Goal: Task Accomplishment & Management: Manage account settings

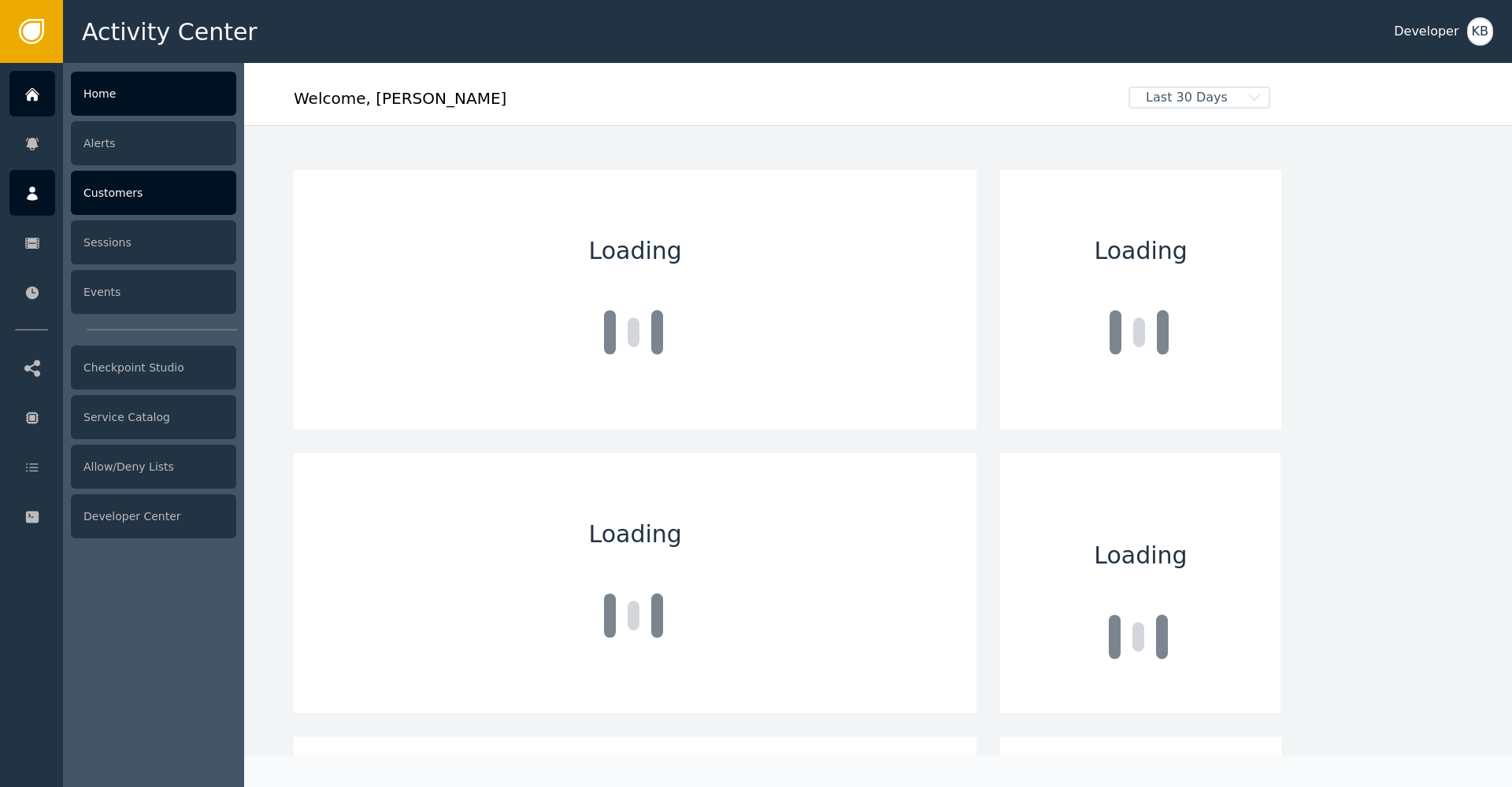
click at [37, 202] on div at bounding box center [32, 192] width 45 height 45
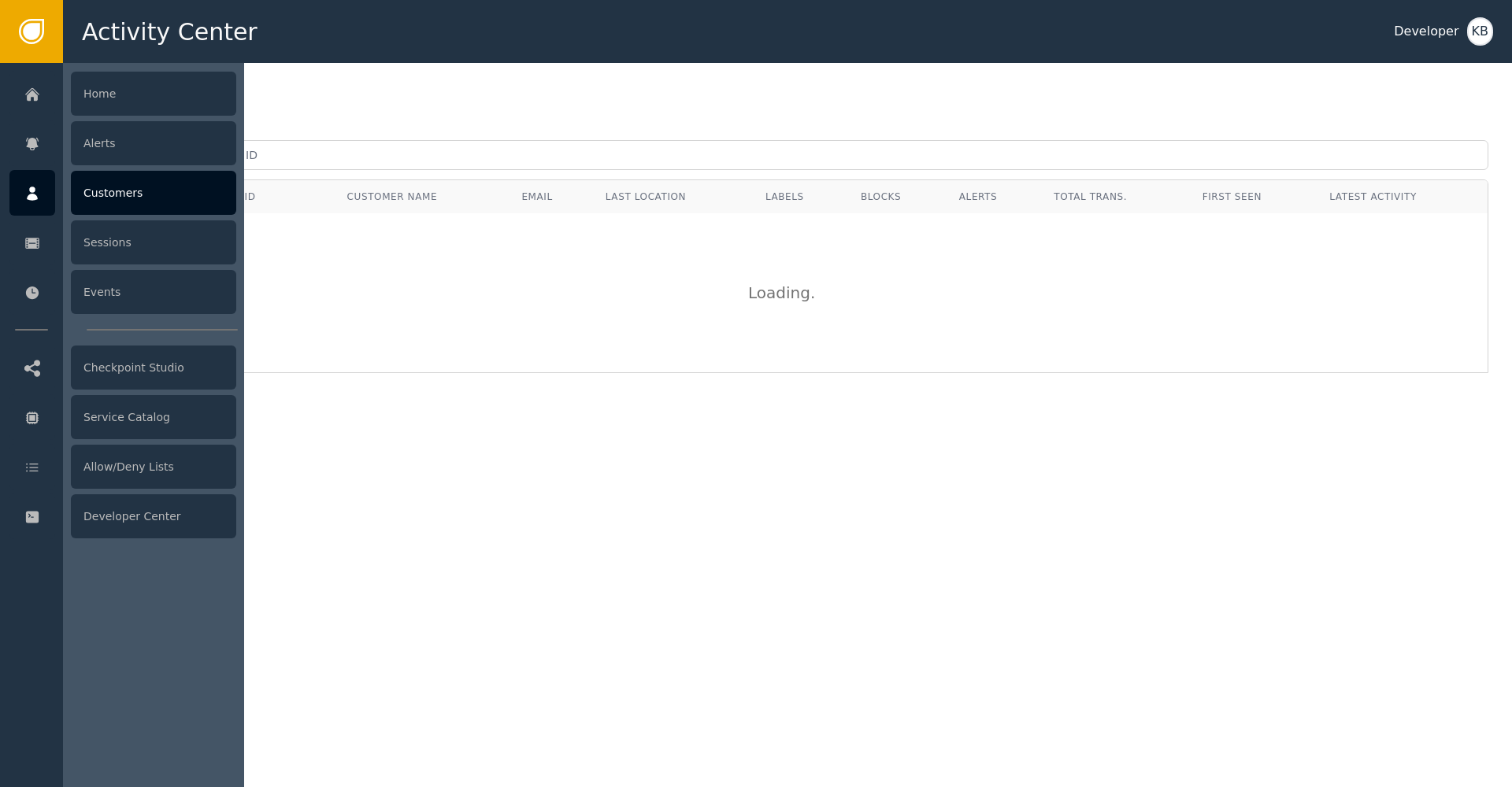
click at [223, 167] on div at bounding box center [153, 424] width 181 height 724
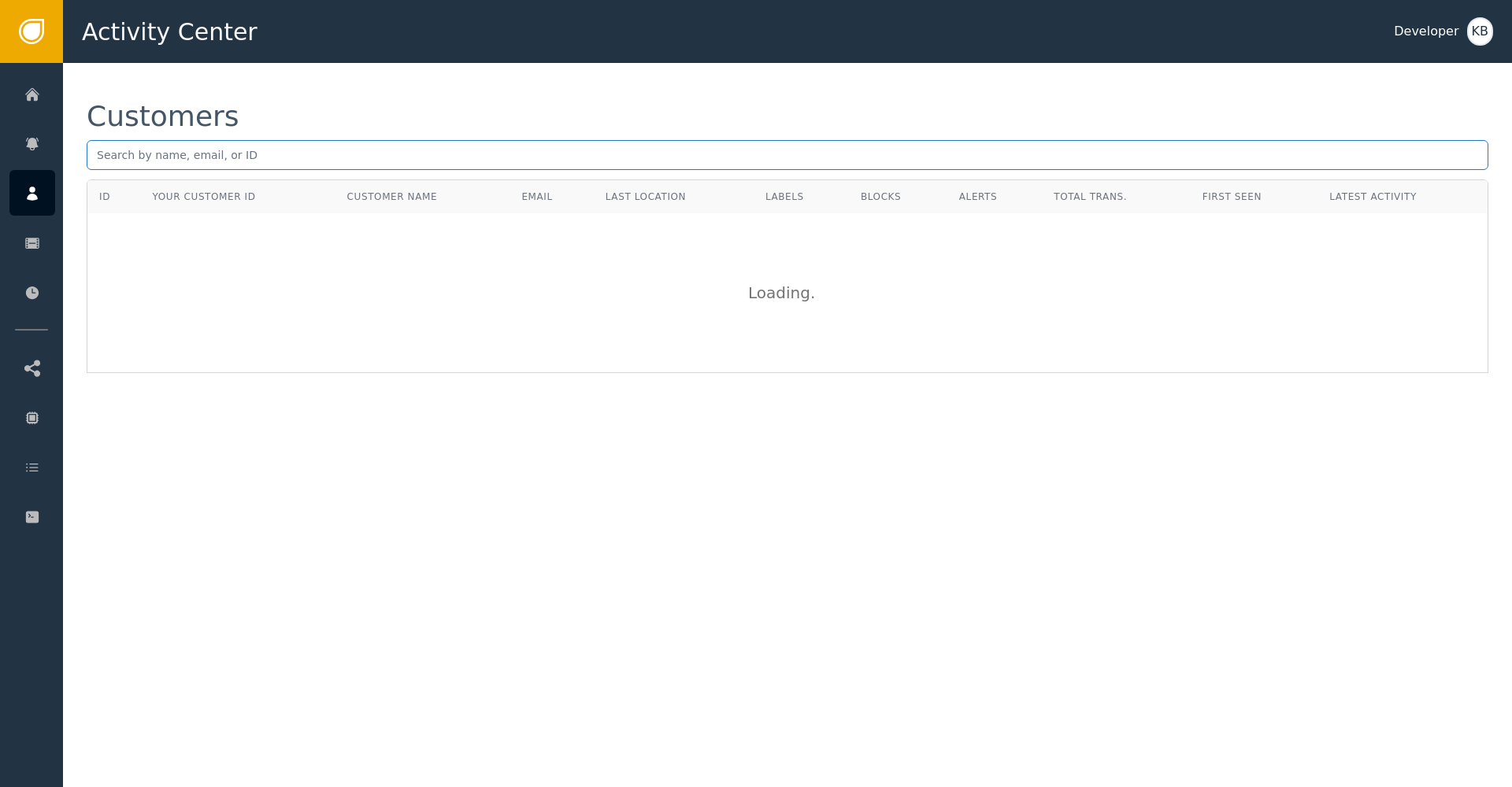
click at [288, 151] on input "text" at bounding box center [787, 155] width 1401 height 30
paste input "[EMAIL_ADDRESS]"
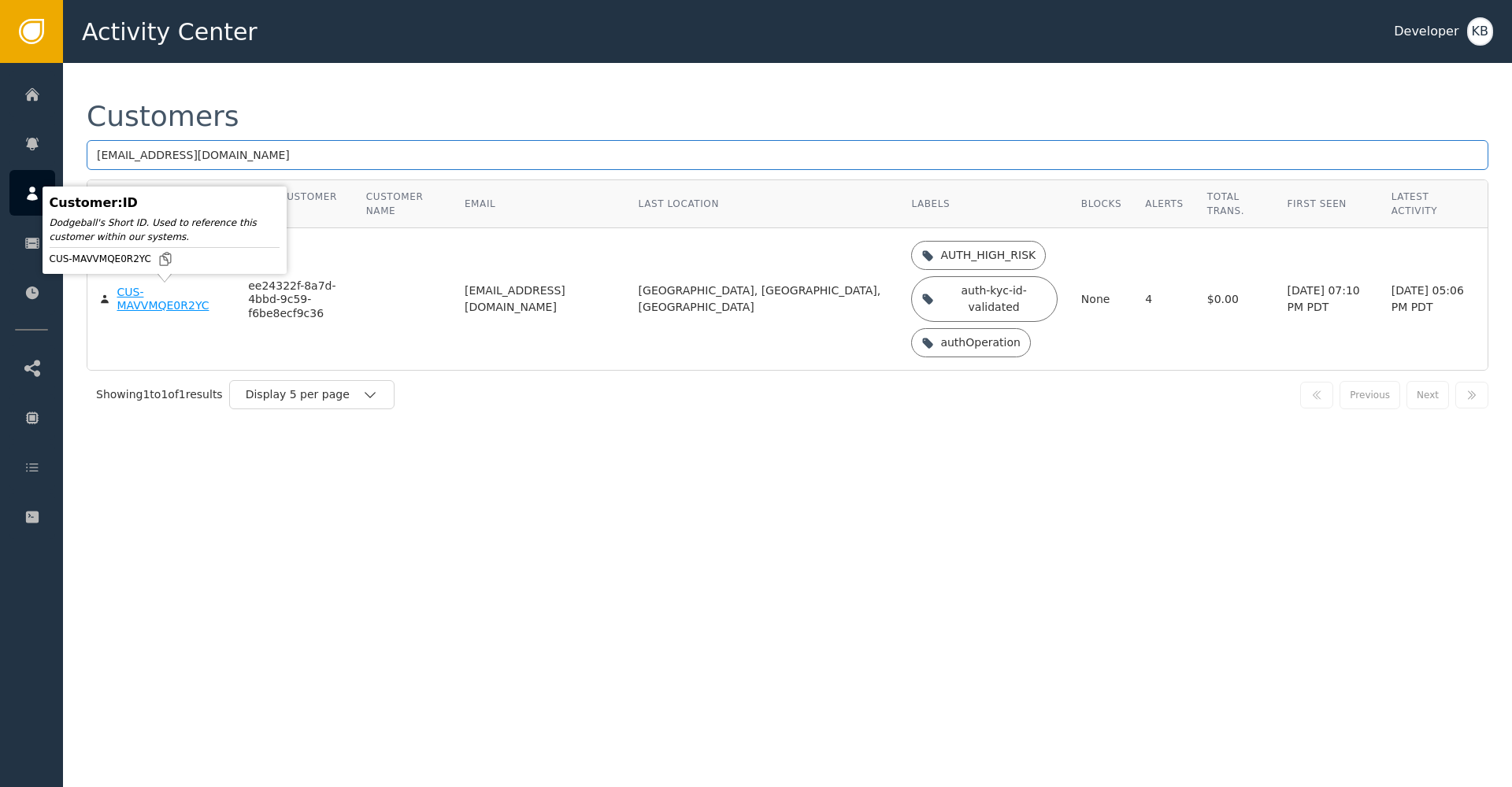
type input "[EMAIL_ADDRESS][DOMAIN_NAME]"
click at [138, 305] on div "CUS-MAVVMQE0R2YC" at bounding box center [170, 299] width 108 height 28
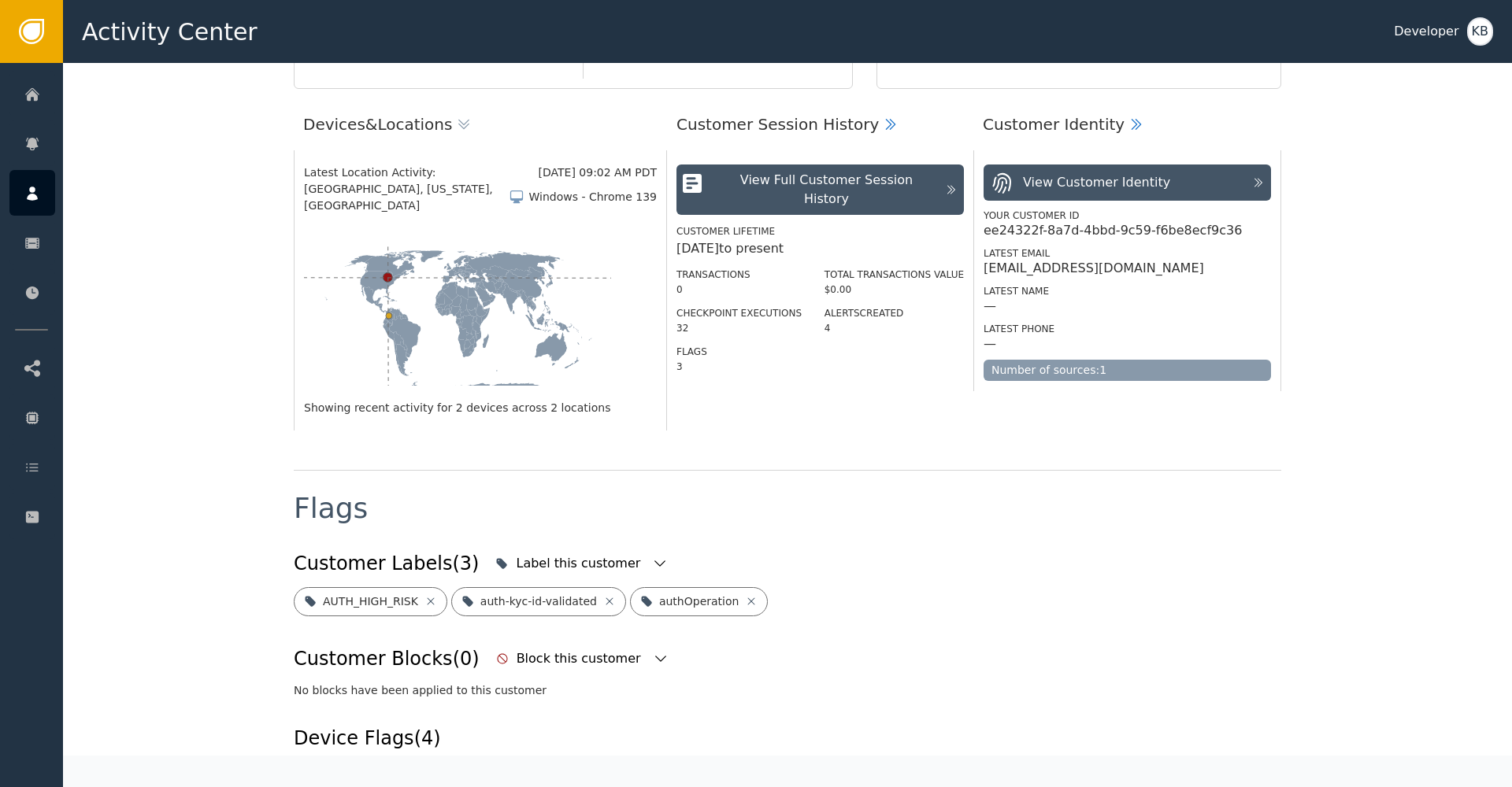
scroll to position [331, 0]
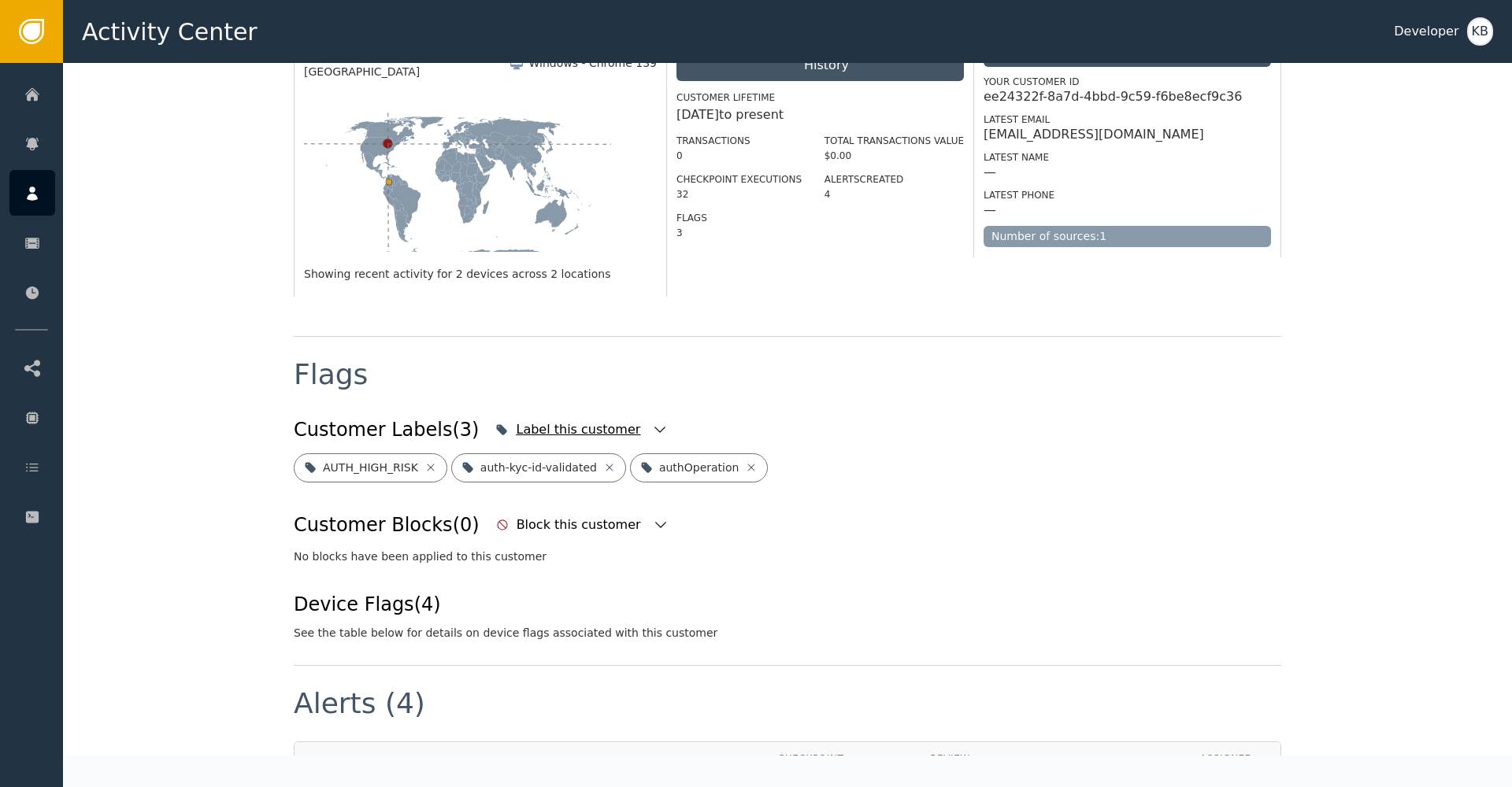
click at [652, 421] on icon "button" at bounding box center [659, 429] width 15 height 15
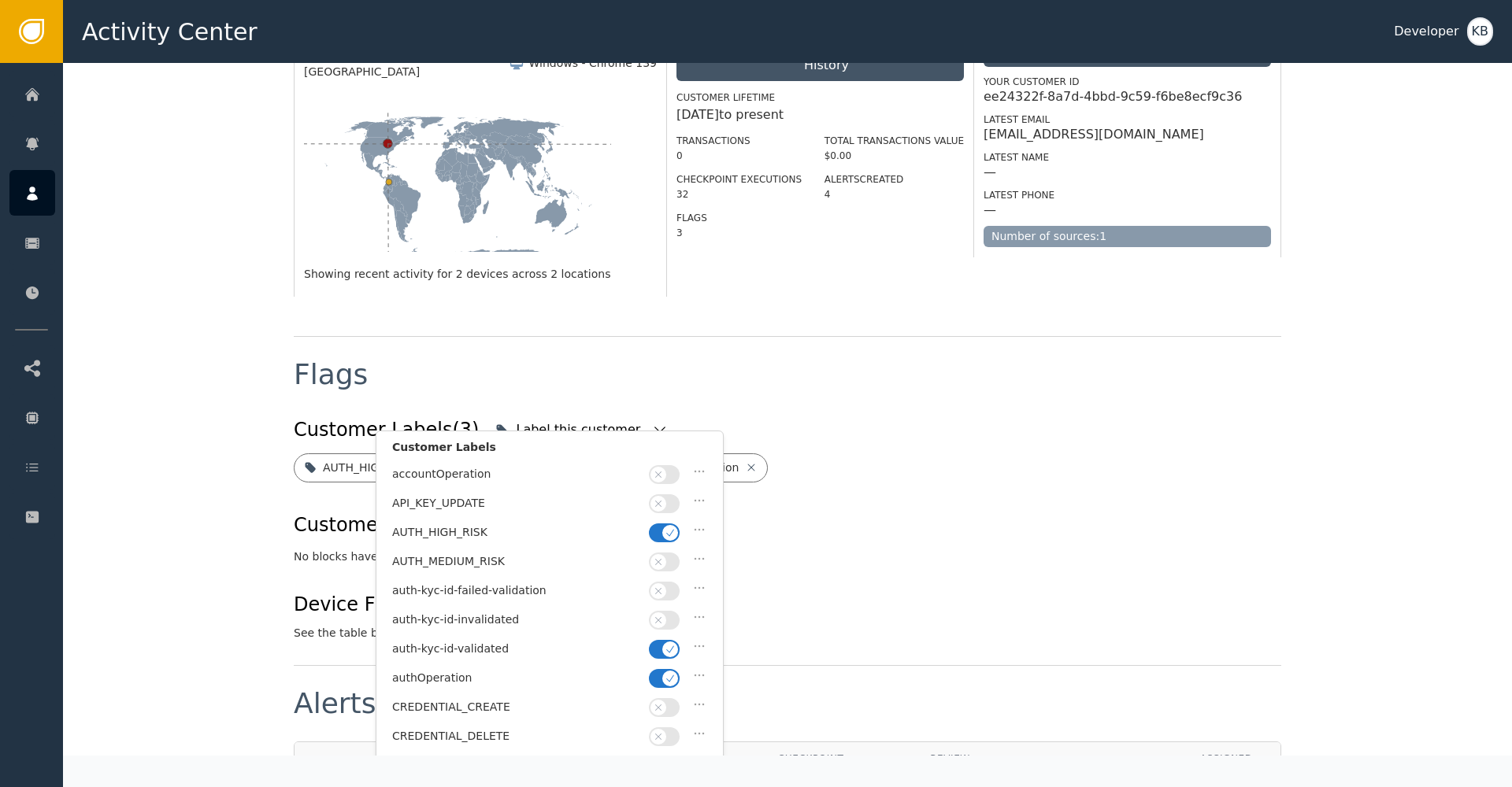
click at [671, 529] on icon "button" at bounding box center [669, 532] width 11 height 11
drag, startPoint x: 670, startPoint y: 675, endPoint x: 681, endPoint y: 669, distance: 12.5
click at [670, 675] on icon "button" at bounding box center [669, 677] width 11 height 11
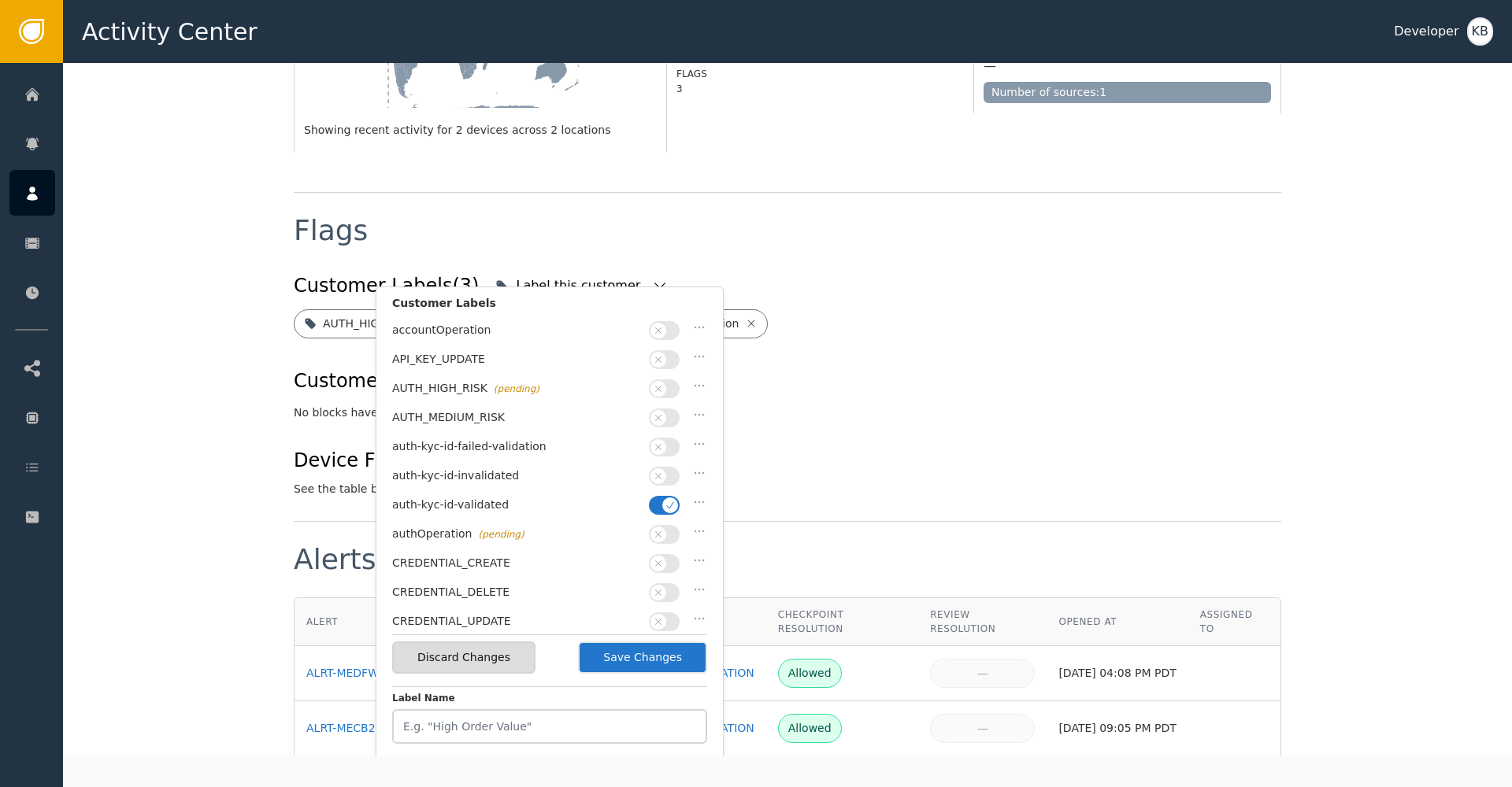
click at [686, 656] on button "Save Changes" at bounding box center [642, 658] width 129 height 33
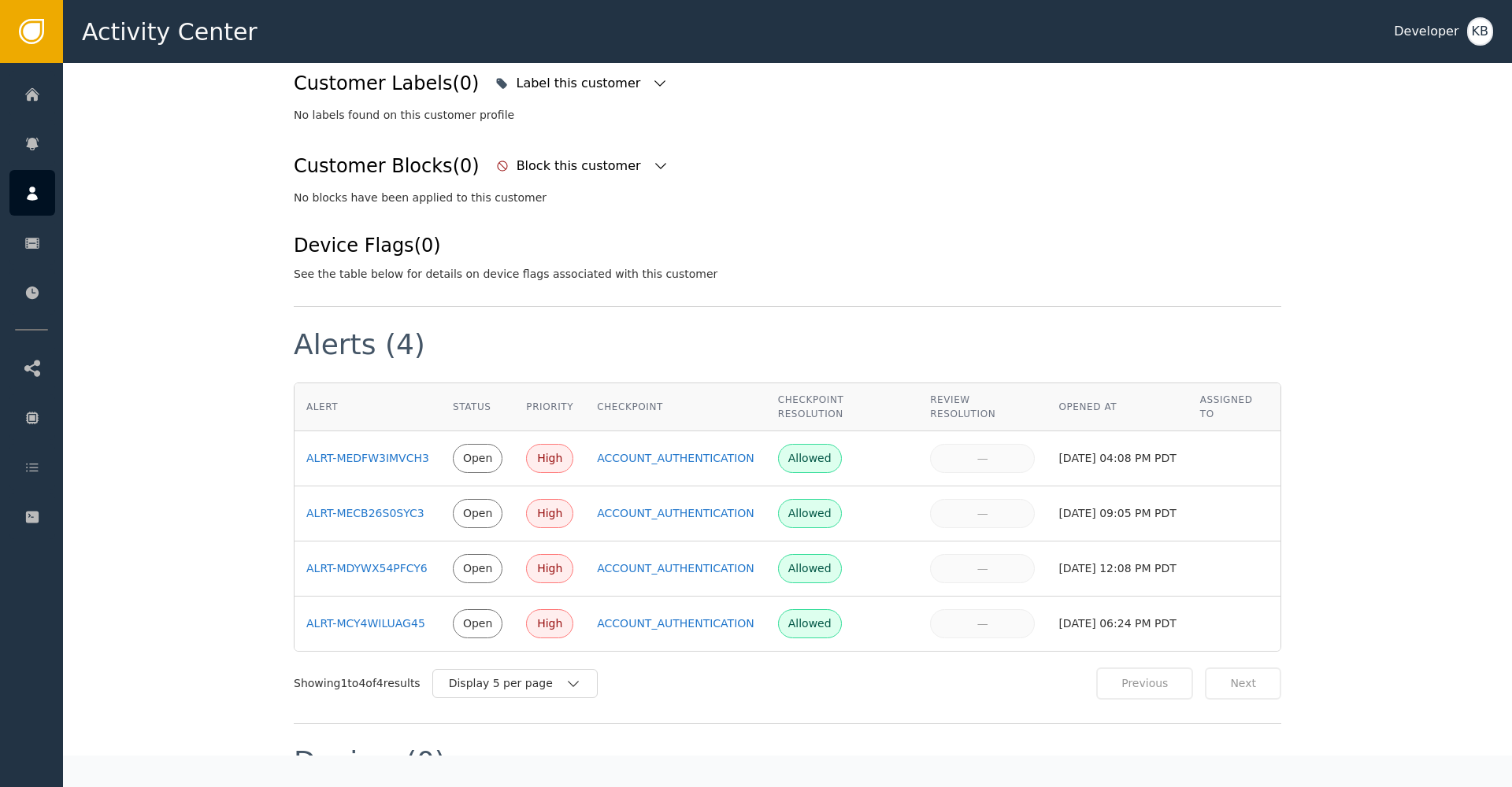
scroll to position [823, 0]
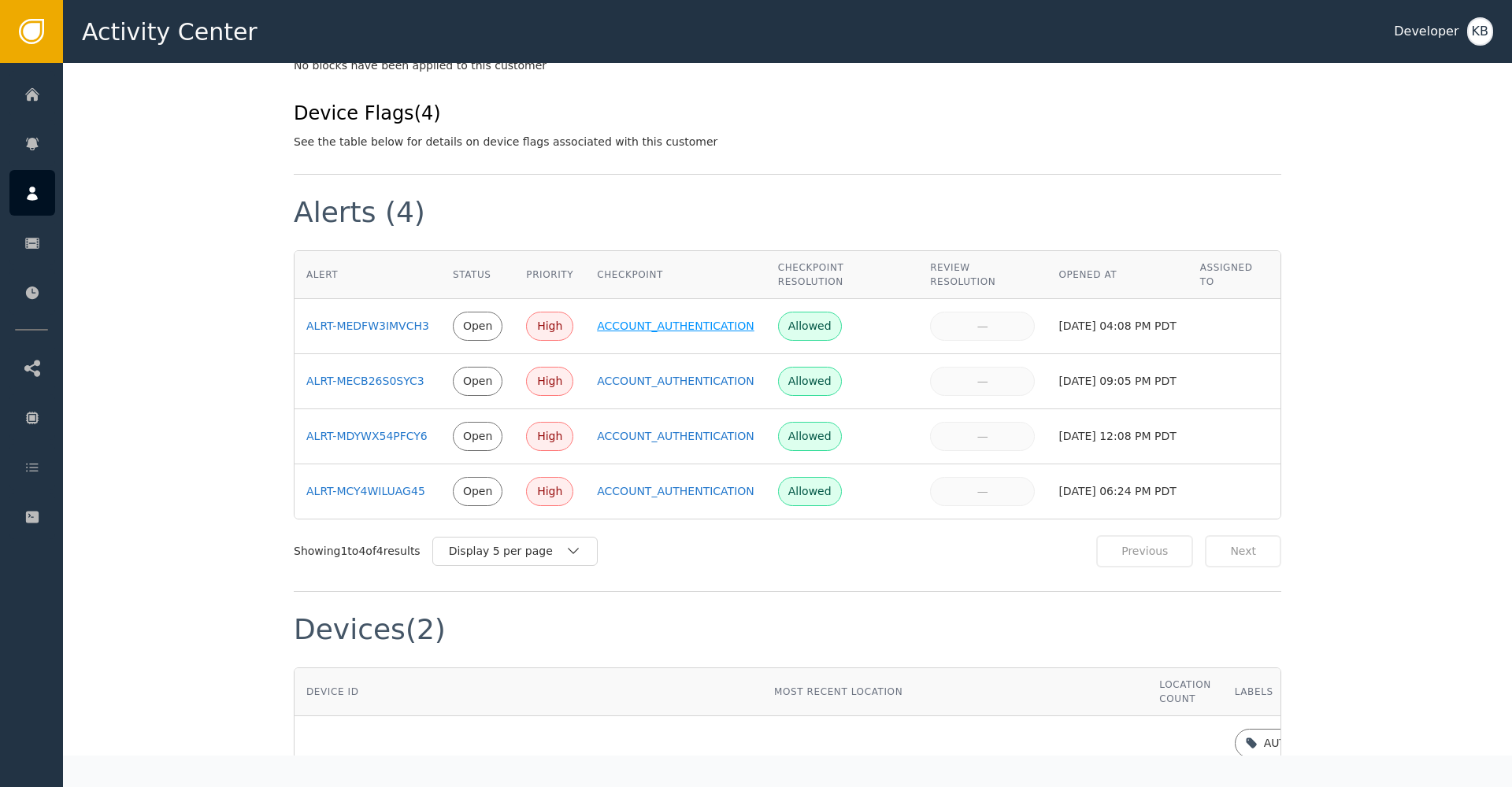
click at [661, 317] on div "ACCOUNT_AUTHENTICATION" at bounding box center [676, 325] width 158 height 16
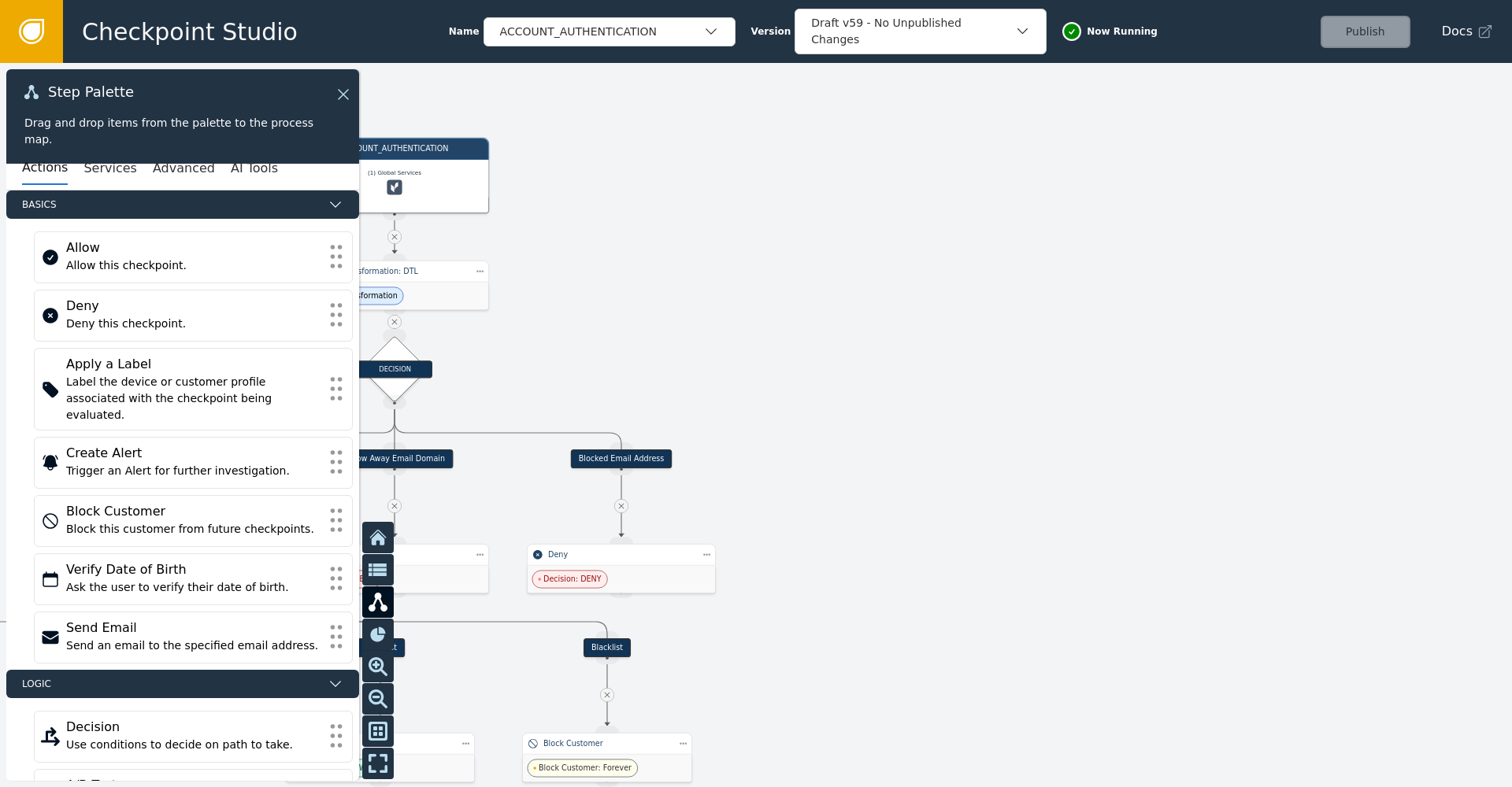
drag, startPoint x: 521, startPoint y: 296, endPoint x: 859, endPoint y: 177, distance: 358.3
click at [859, 177] on div at bounding box center [756, 424] width 1512 height 724
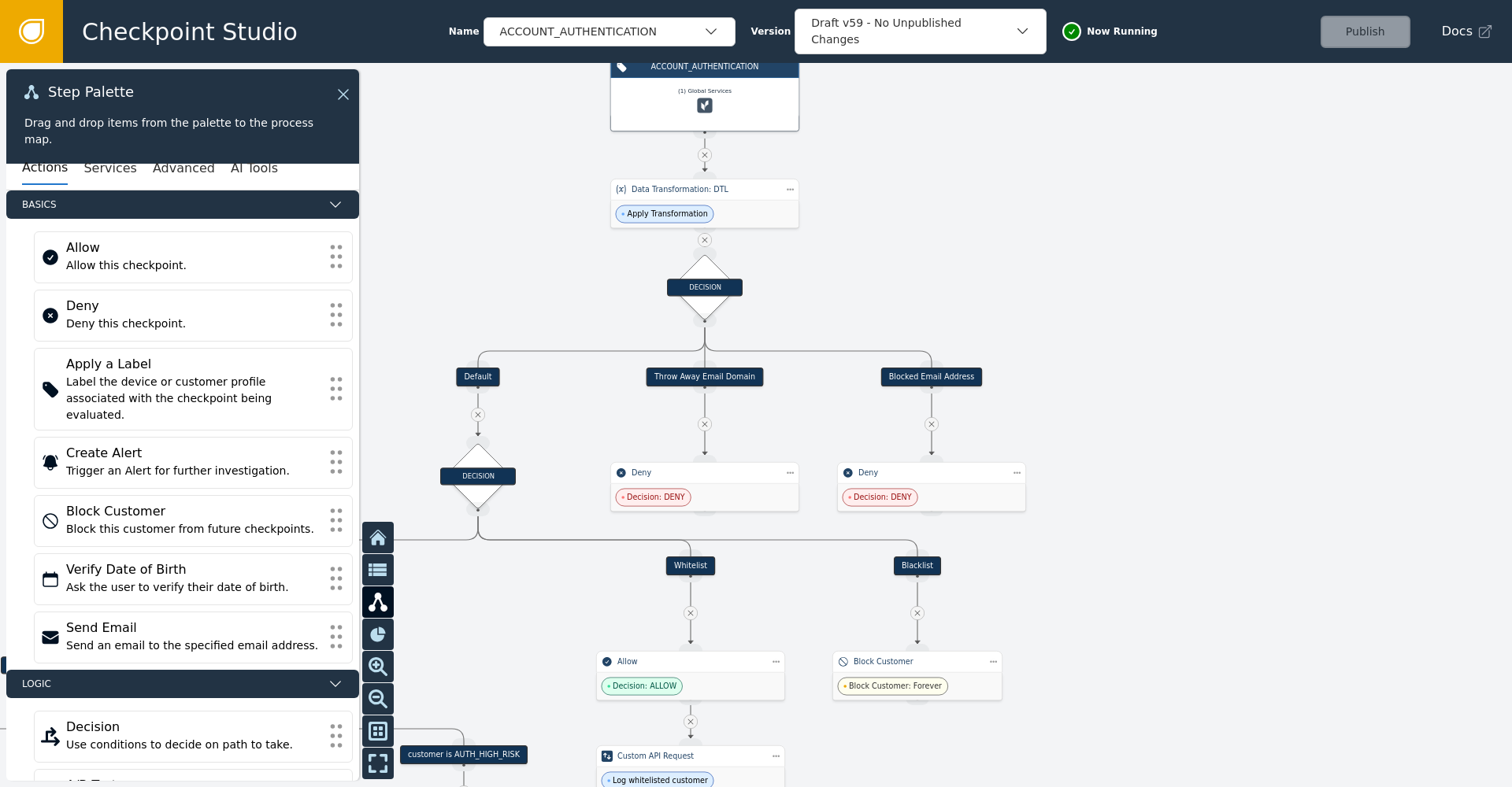
drag, startPoint x: 988, startPoint y: 227, endPoint x: 1084, endPoint y: 193, distance: 101.8
click at [1084, 193] on div at bounding box center [756, 424] width 1512 height 724
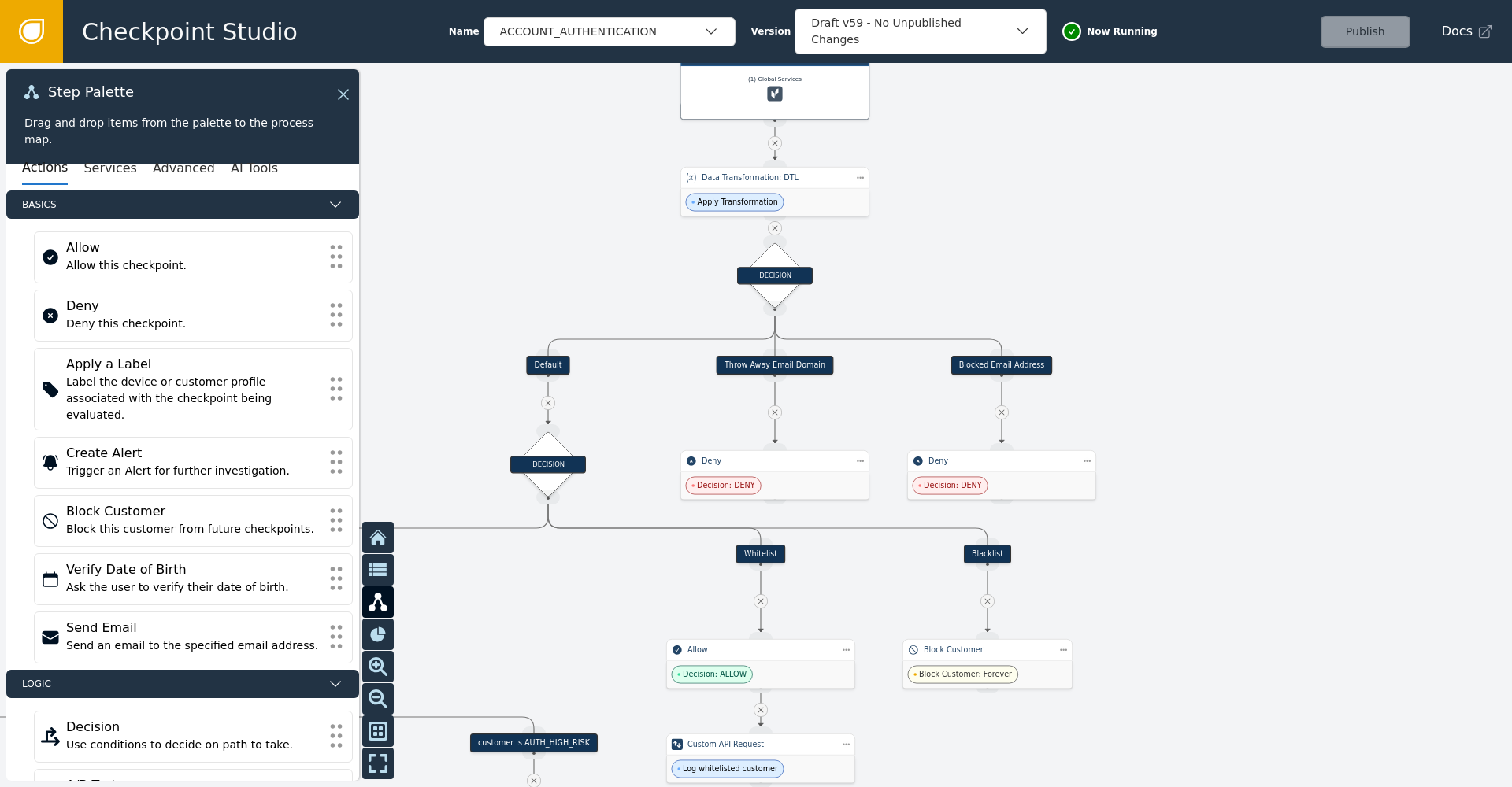
drag, startPoint x: 979, startPoint y: 228, endPoint x: 1011, endPoint y: 225, distance: 32.1
click at [1011, 225] on div at bounding box center [756, 424] width 1512 height 724
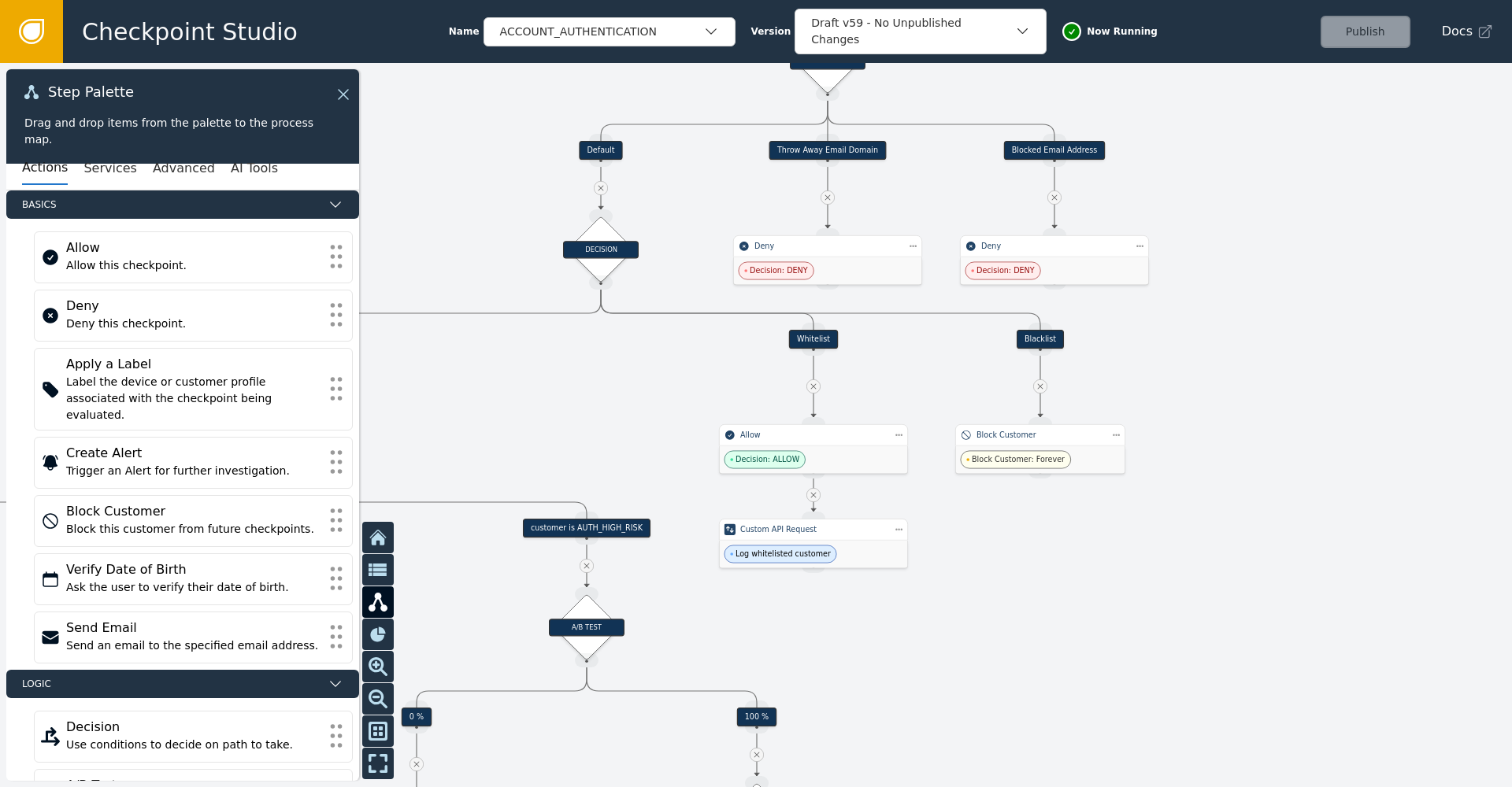
drag, startPoint x: 522, startPoint y: 582, endPoint x: 573, endPoint y: 374, distance: 214.2
click at [573, 374] on div at bounding box center [756, 424] width 1512 height 724
click at [348, 96] on icon at bounding box center [341, 94] width 17 height 17
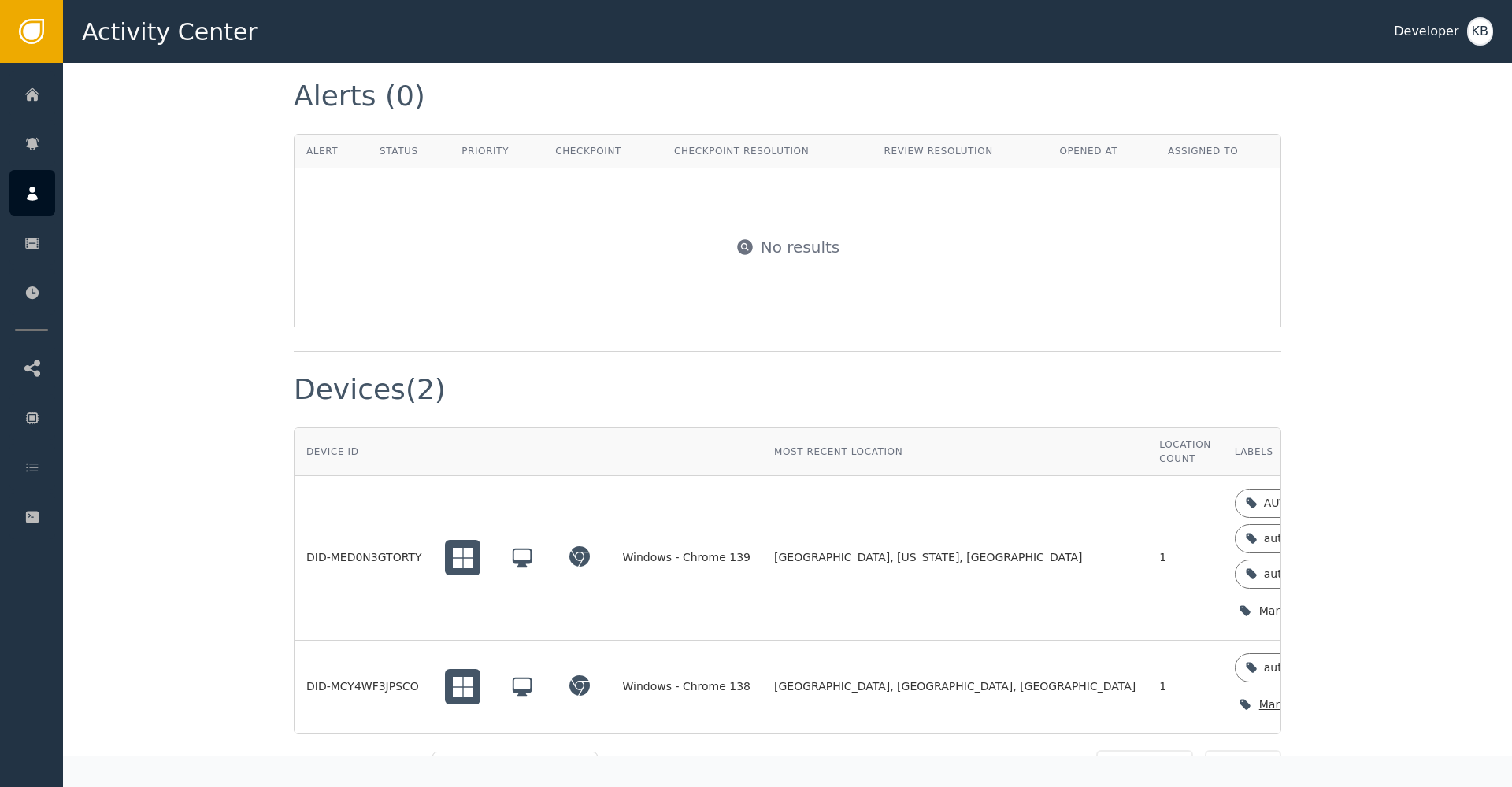
scroll to position [1036, 0]
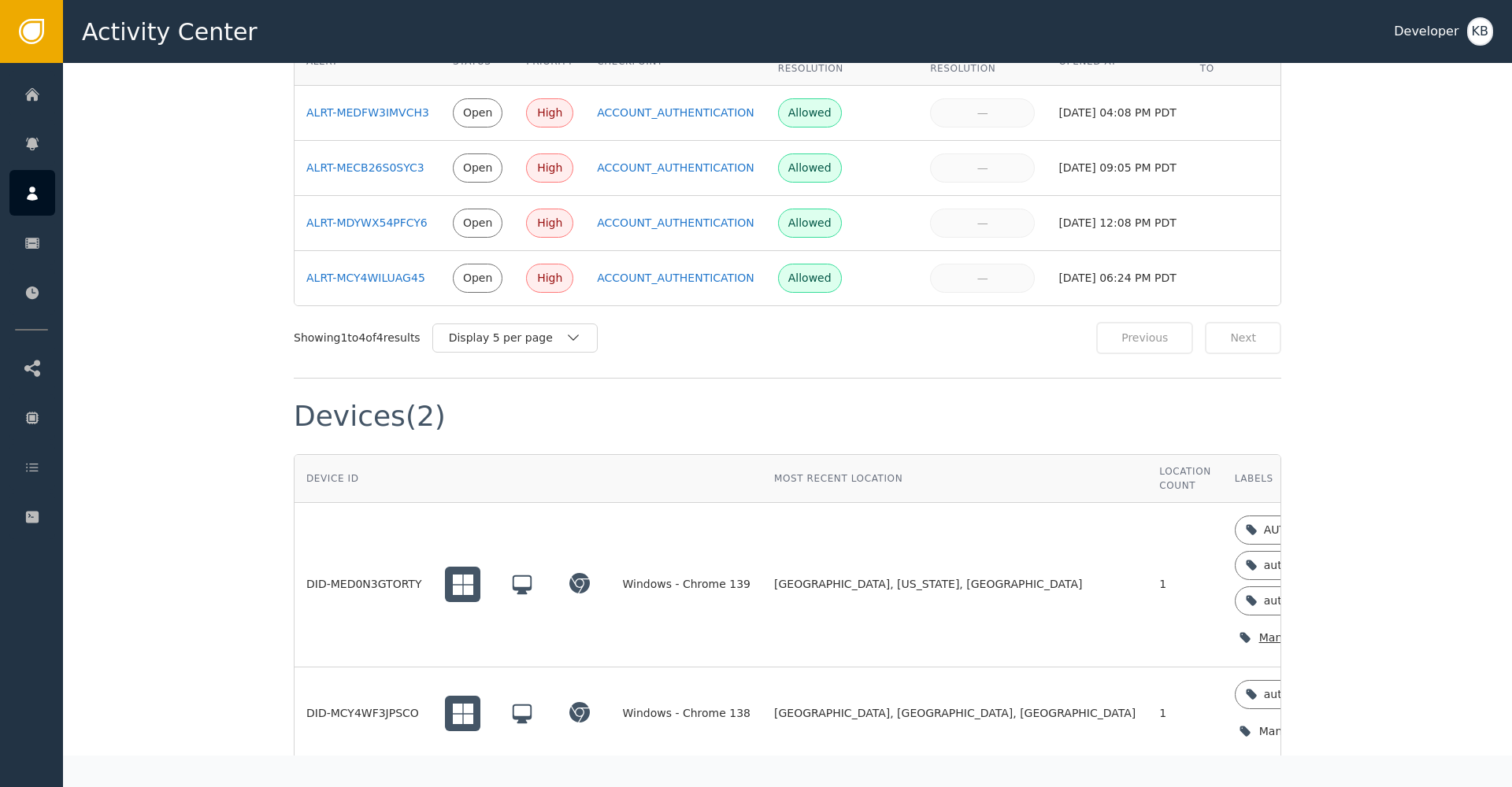
click at [1235, 622] on div "Manage device labels" at bounding box center [1322, 638] width 175 height 33
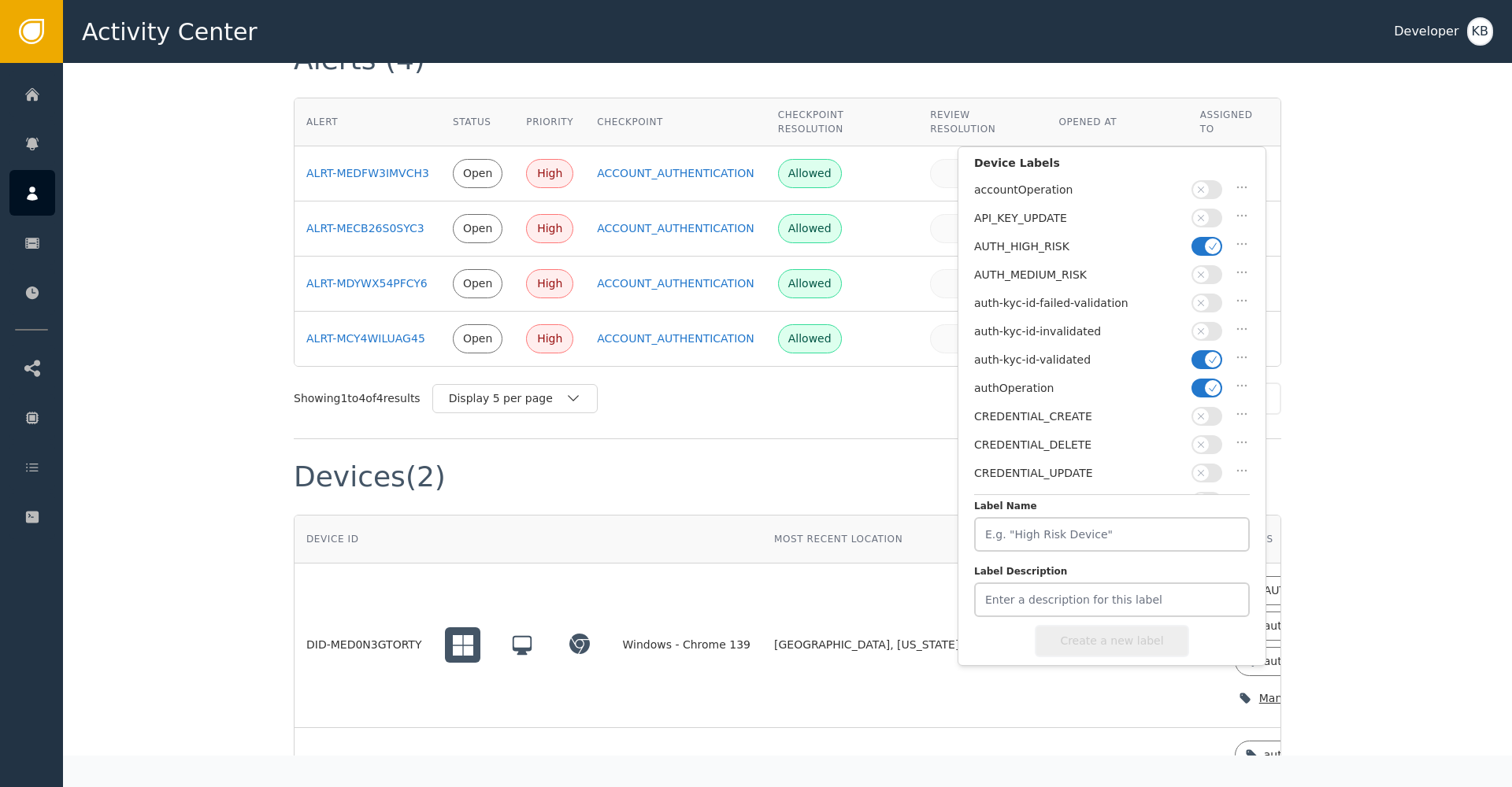
scroll to position [975, 0]
click at [1204, 379] on button "button" at bounding box center [1207, 389] width 31 height 19
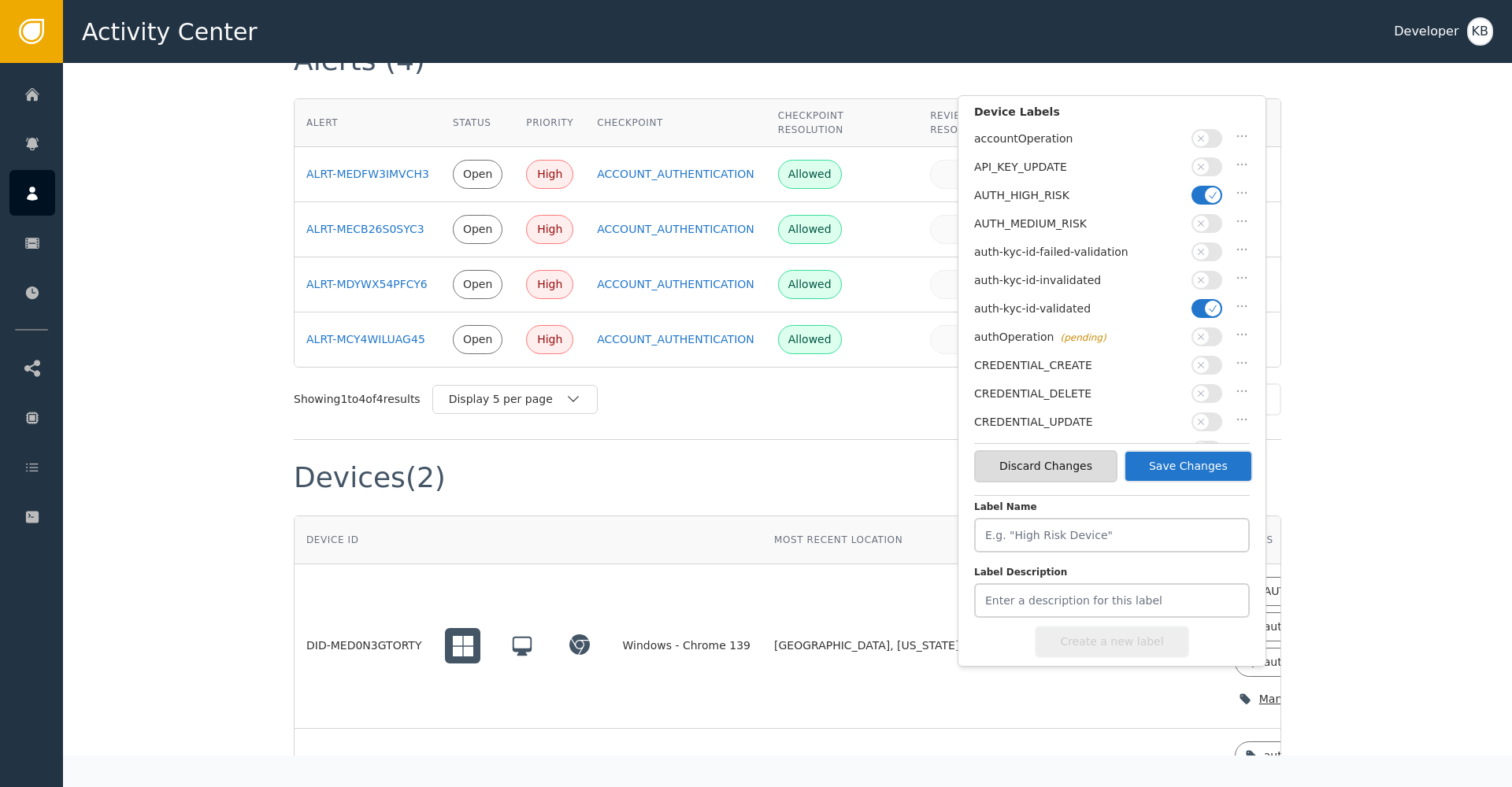
click at [1201, 192] on button "button" at bounding box center [1207, 195] width 31 height 19
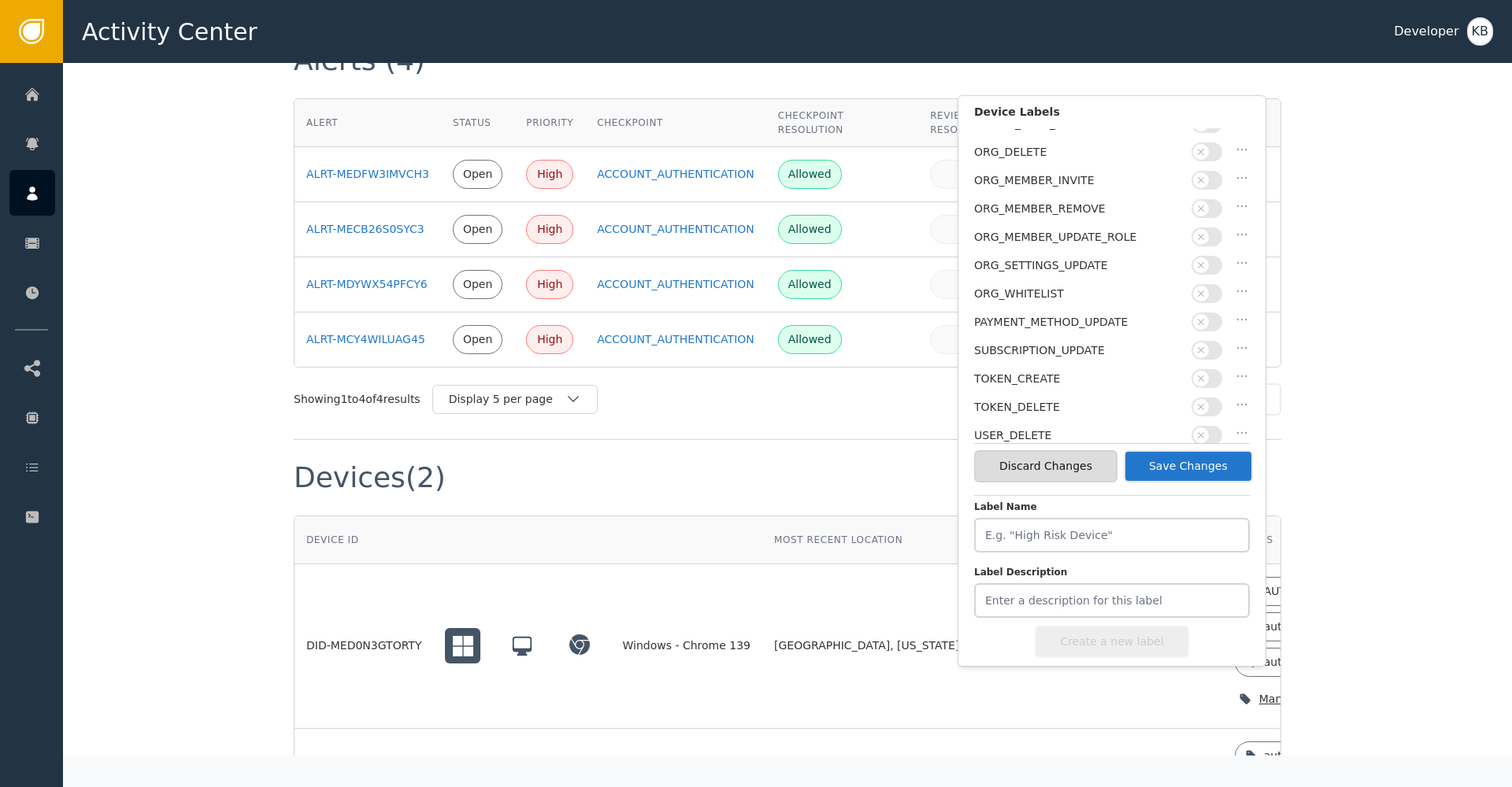
scroll to position [382, 0]
click at [1205, 478] on button "Save Changes" at bounding box center [1188, 467] width 129 height 33
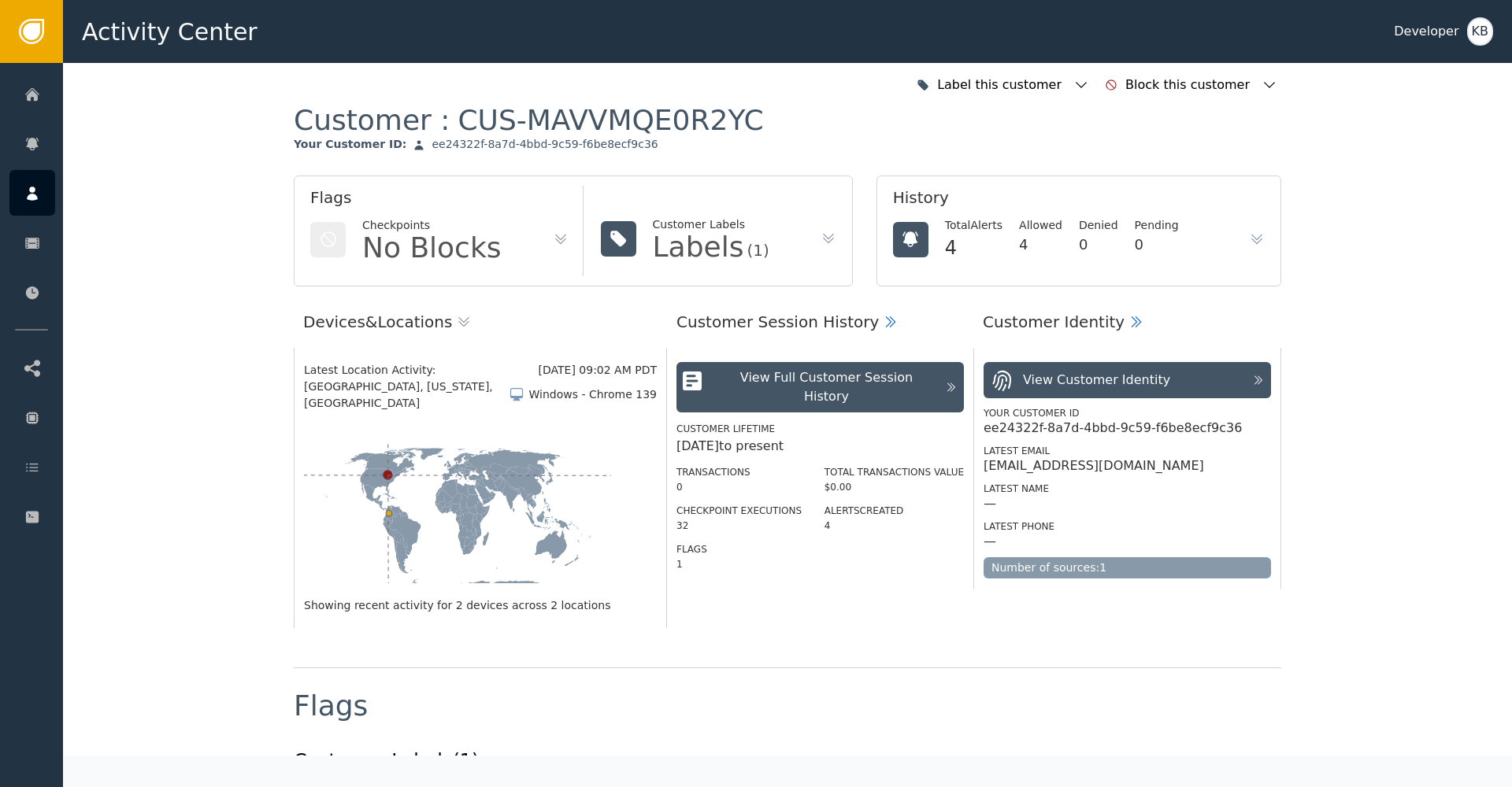
scroll to position [0, 0]
